Goal: Task Accomplishment & Management: Manage account settings

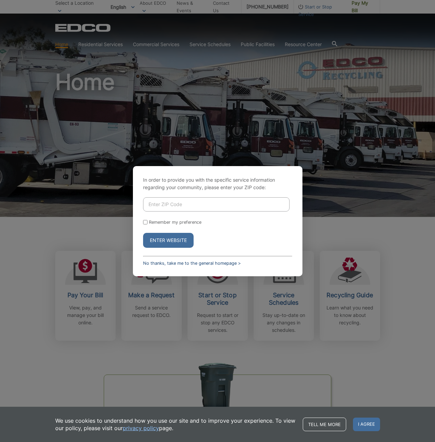
click at [152, 262] on link "No thanks, take me to the general homepage >" at bounding box center [192, 263] width 98 height 5
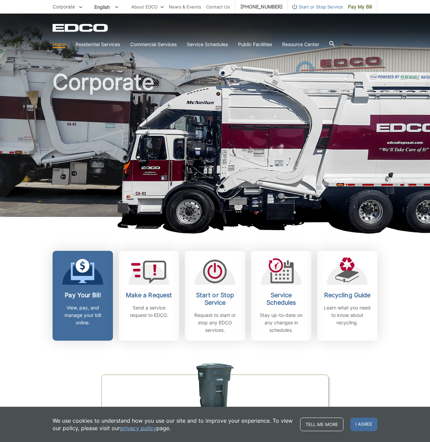
click at [80, 308] on p "View, pay, and manage your bill online." at bounding box center [83, 315] width 50 height 22
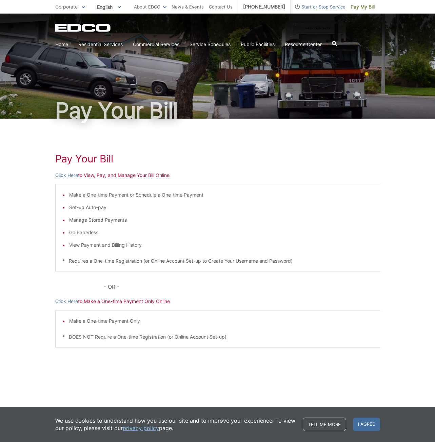
click at [60, 177] on link "Click Here" at bounding box center [66, 175] width 23 height 7
